Goal: Navigation & Orientation: Find specific page/section

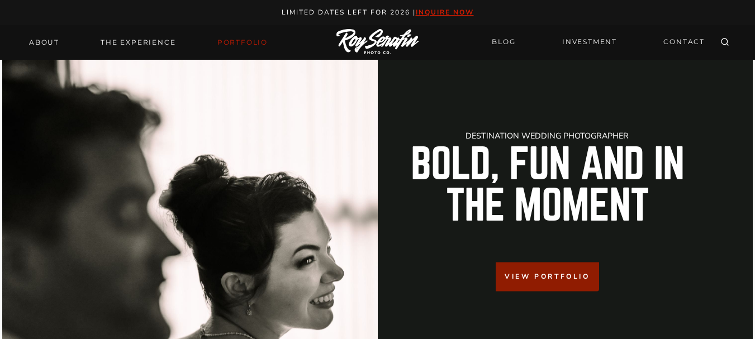
click at [245, 44] on link "Portfolio" at bounding box center [243, 43] width 64 height 16
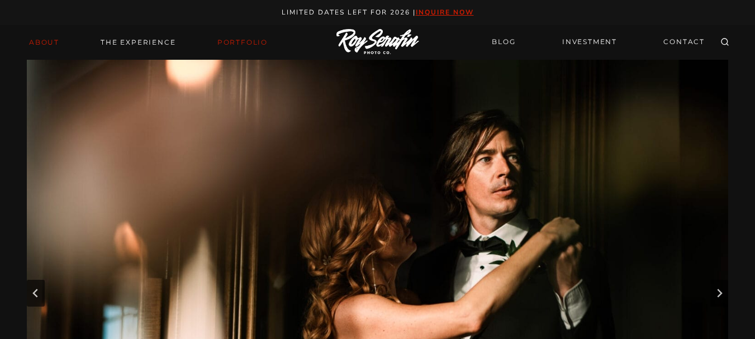
click at [46, 41] on link "About" at bounding box center [44, 43] width 44 height 16
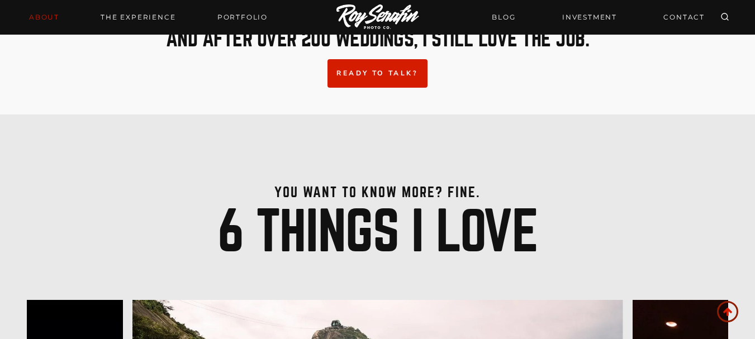
scroll to position [2291, 0]
